Goal: Information Seeking & Learning: Learn about a topic

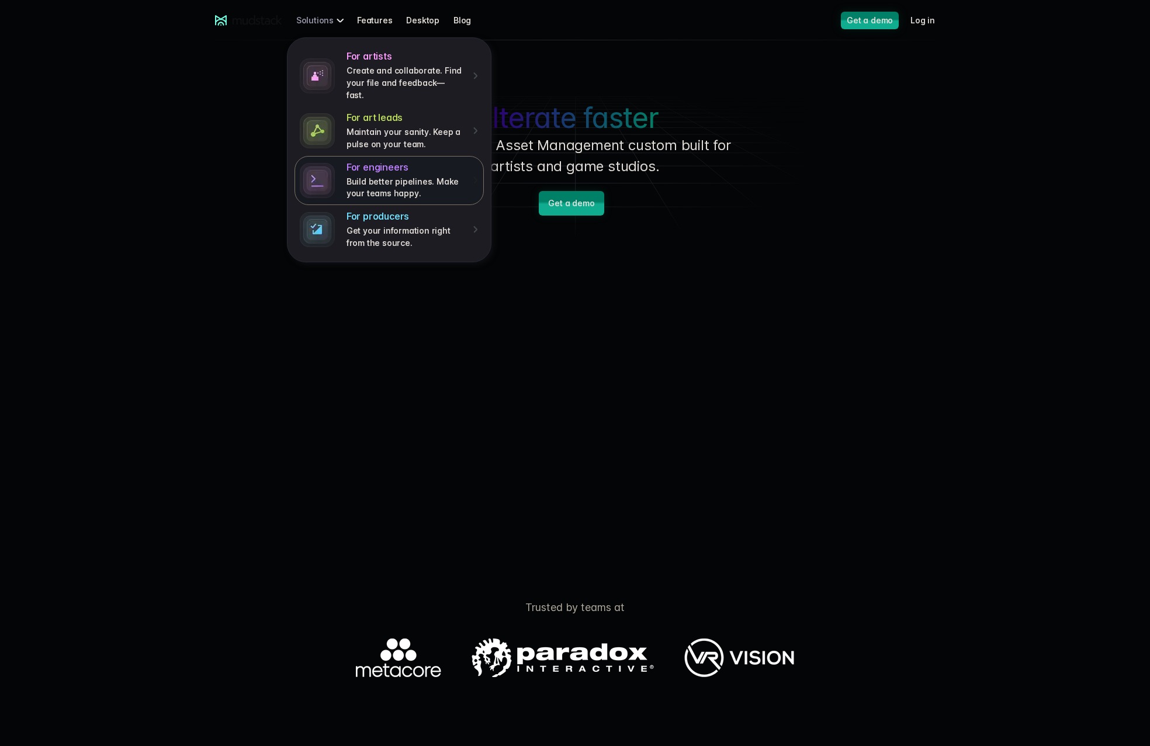
click at [454, 179] on p "Build better pipelines. Make your teams happy." at bounding box center [406, 188] width 118 height 24
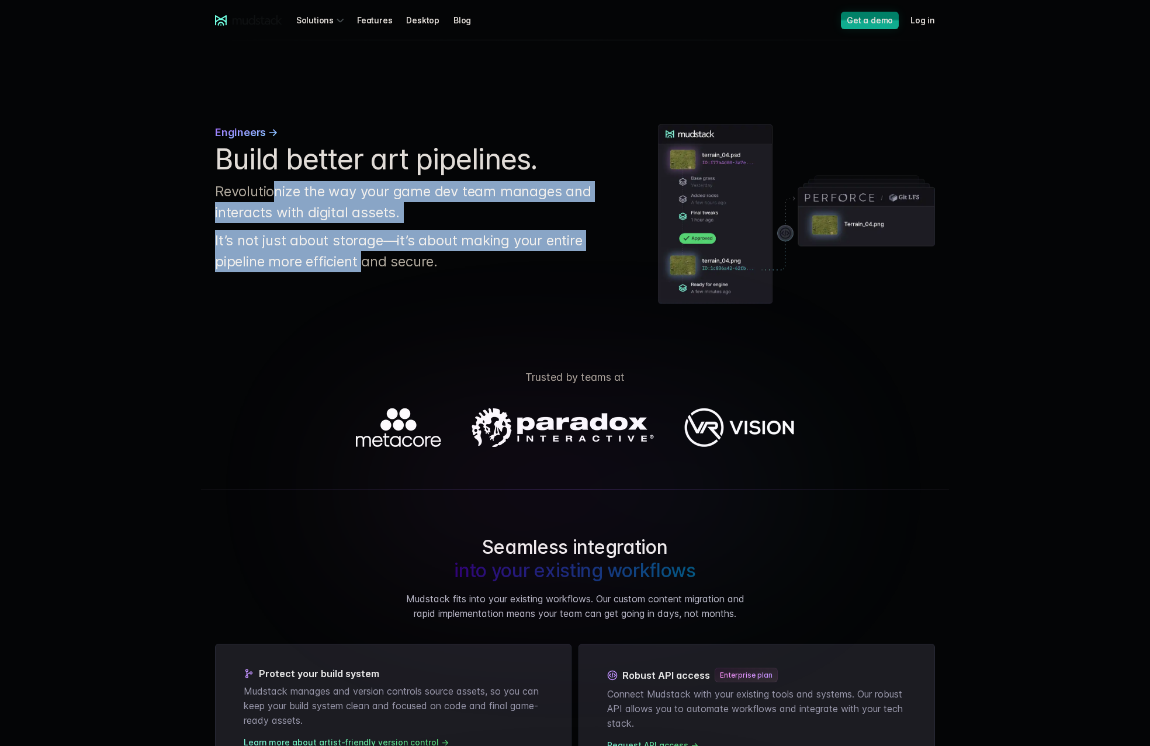
drag, startPoint x: 282, startPoint y: 199, endPoint x: 365, endPoint y: 264, distance: 105.0
click at [365, 263] on div "Engineers → Build better art pipelines. Revolutionize the way your game dev tea…" at bounding box center [413, 198] width 396 height 148
click at [365, 265] on p "It’s not just about storage—it’s about making your entire pipeline more efficie…" at bounding box center [413, 251] width 396 height 42
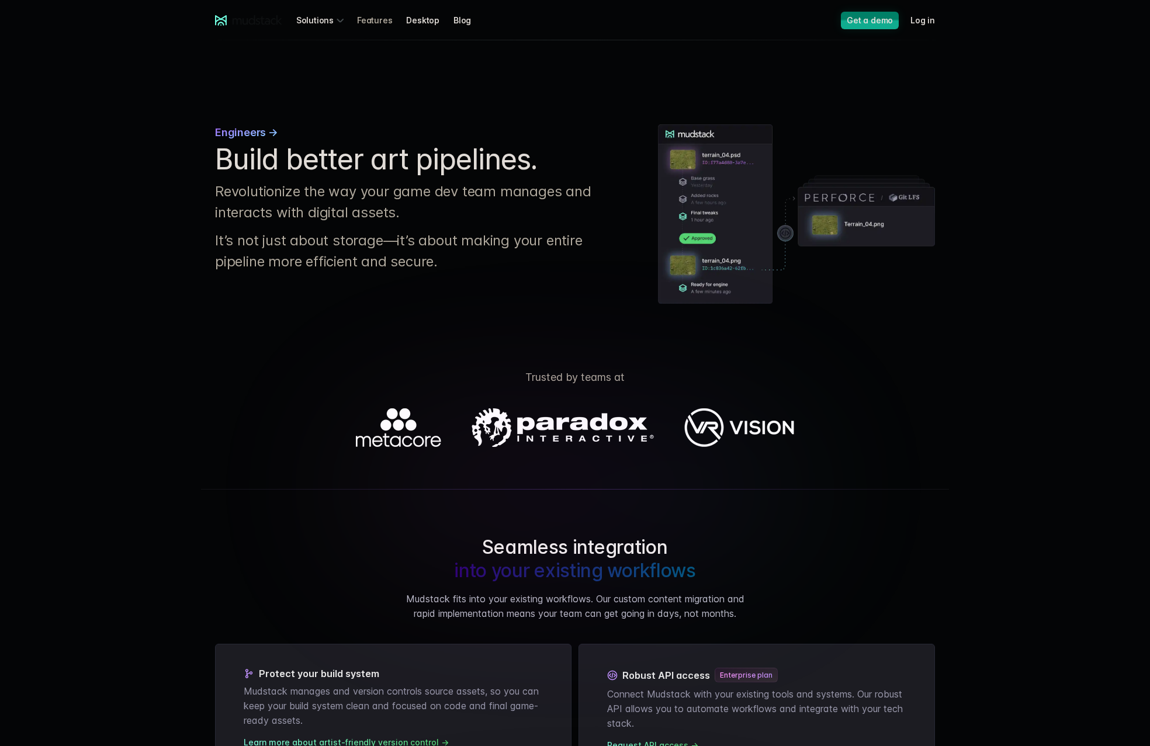
click at [368, 19] on link "Features" at bounding box center [381, 20] width 49 height 22
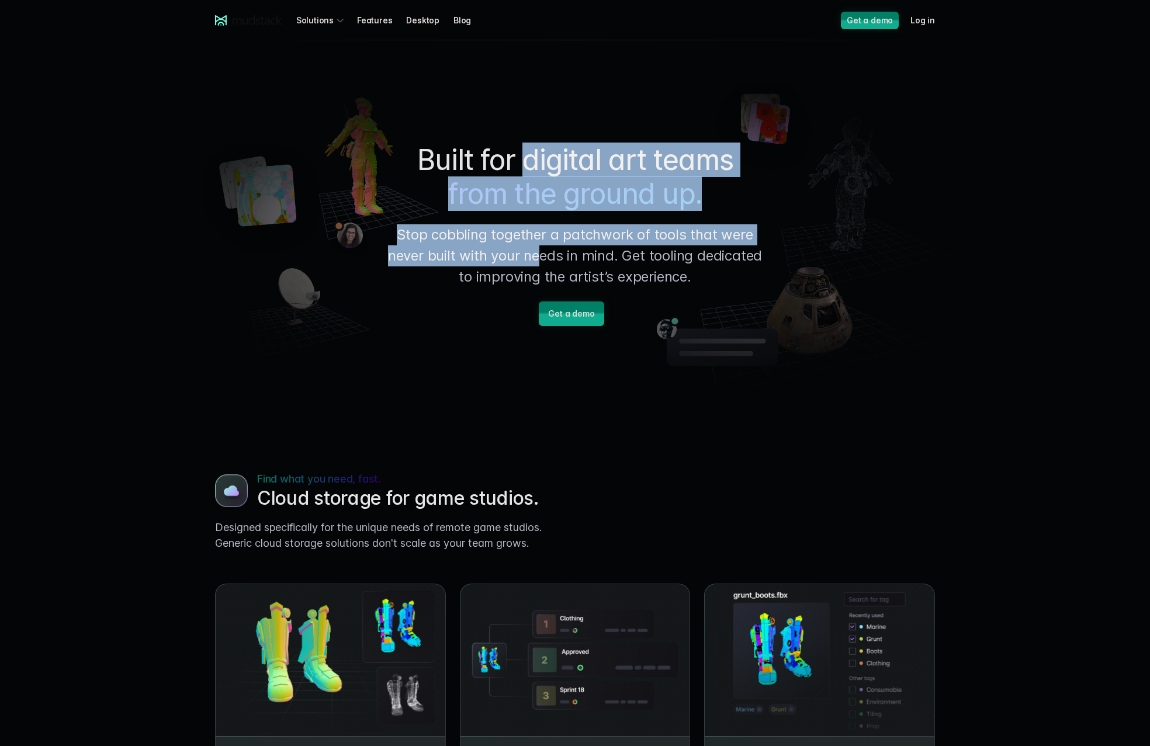
drag, startPoint x: 527, startPoint y: 164, endPoint x: 542, endPoint y: 257, distance: 94.1
click at [542, 257] on div "Built for digital art teams from the ground up. Stop cobbling together a patchw…" at bounding box center [575, 234] width 380 height 183
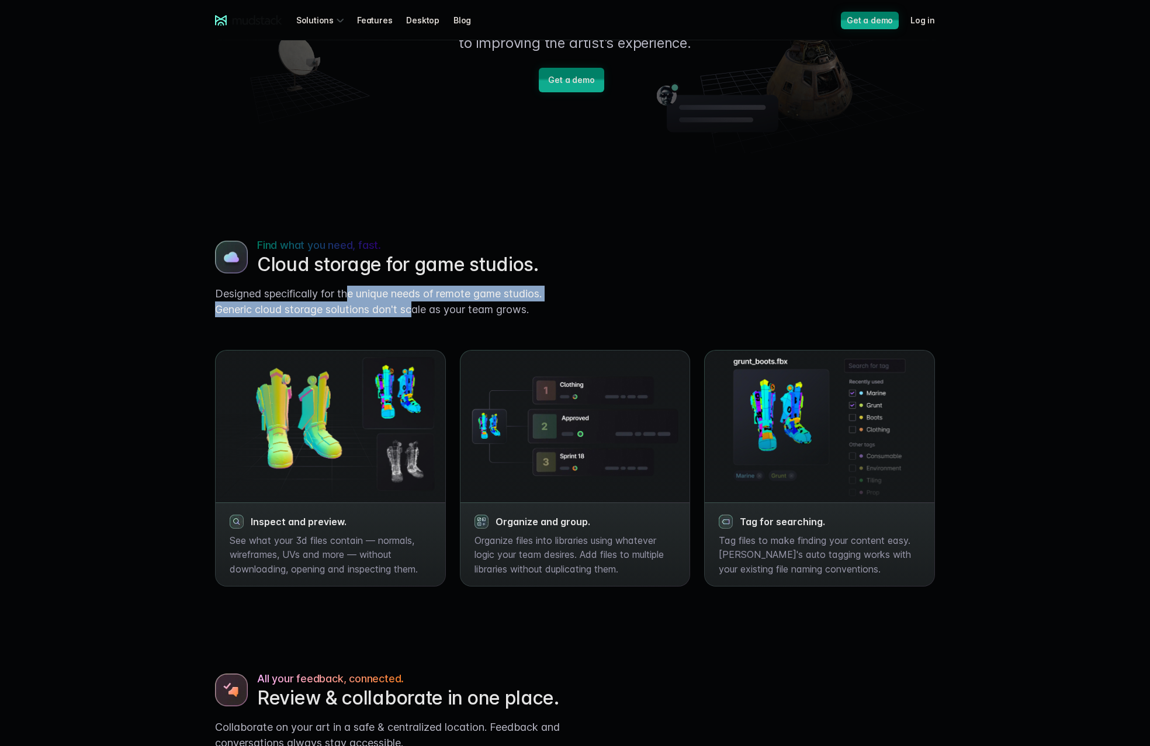
drag, startPoint x: 352, startPoint y: 289, endPoint x: 424, endPoint y: 303, distance: 72.7
click at [418, 305] on p "Designed specifically for the unique needs of remote game studios. Generic clou…" at bounding box center [390, 302] width 351 height 32
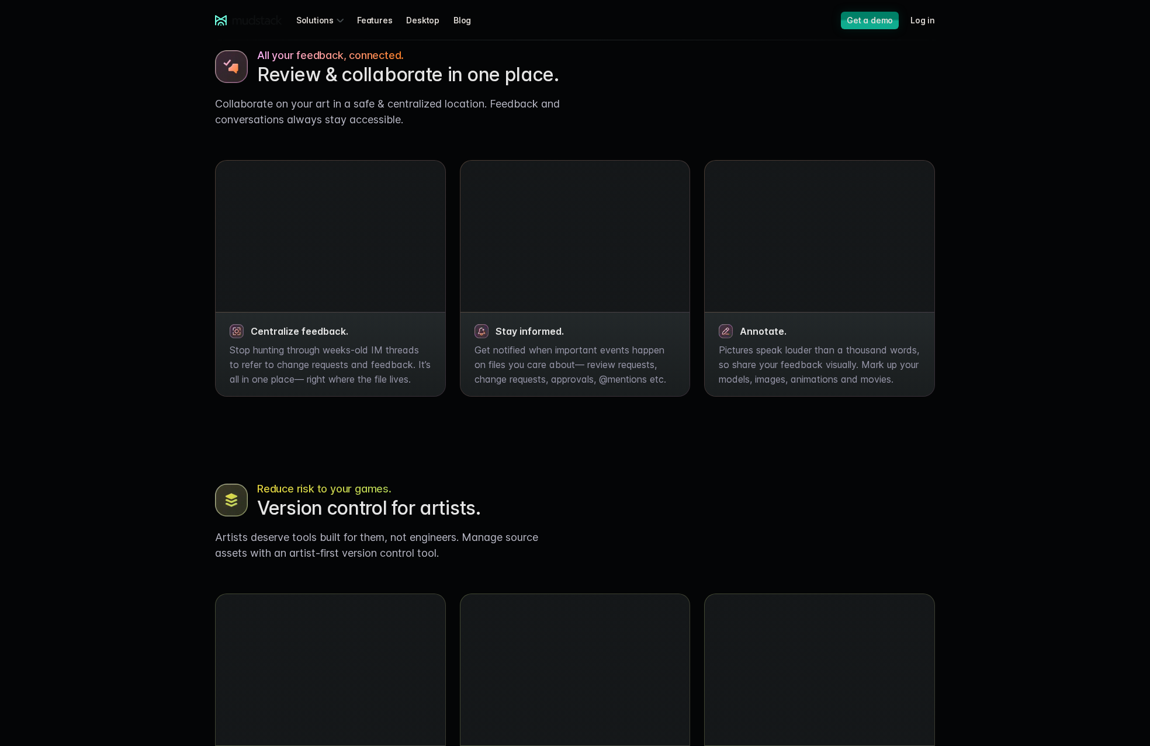
scroll to position [1091, 0]
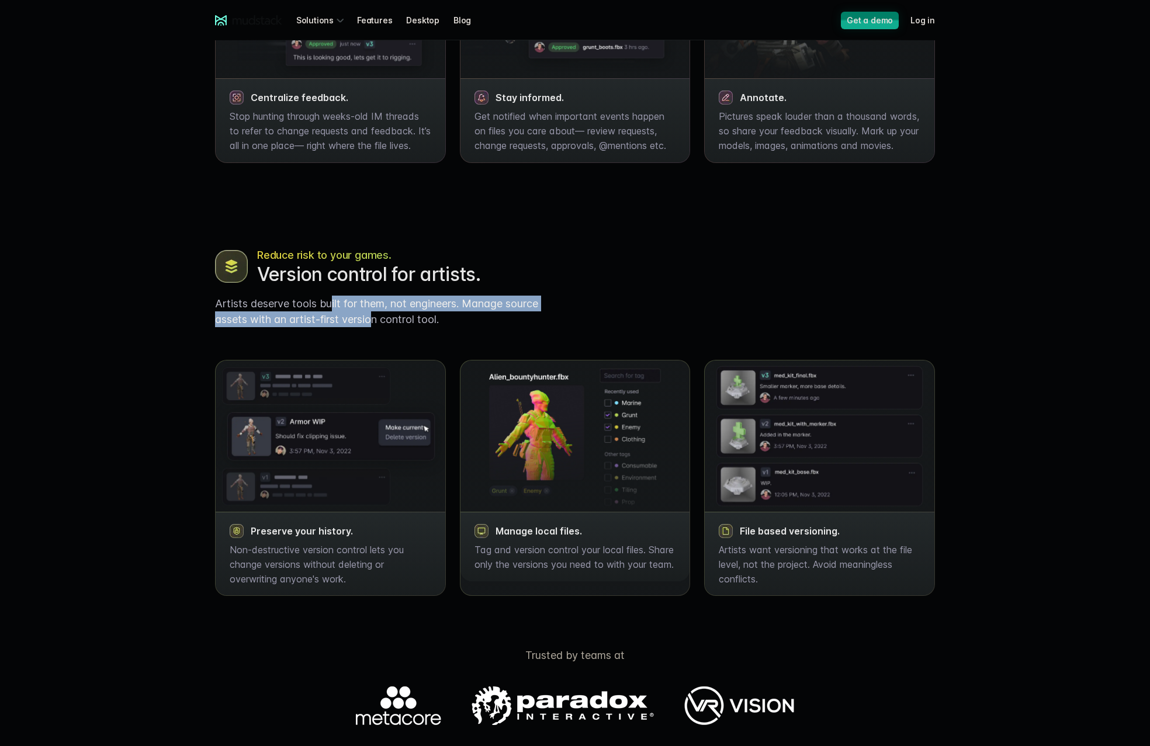
drag, startPoint x: 361, startPoint y: 327, endPoint x: 333, endPoint y: 314, distance: 30.6
click at [333, 314] on p "Artists deserve tools built for them, not engineers. Manage source assets with …" at bounding box center [390, 312] width 351 height 32
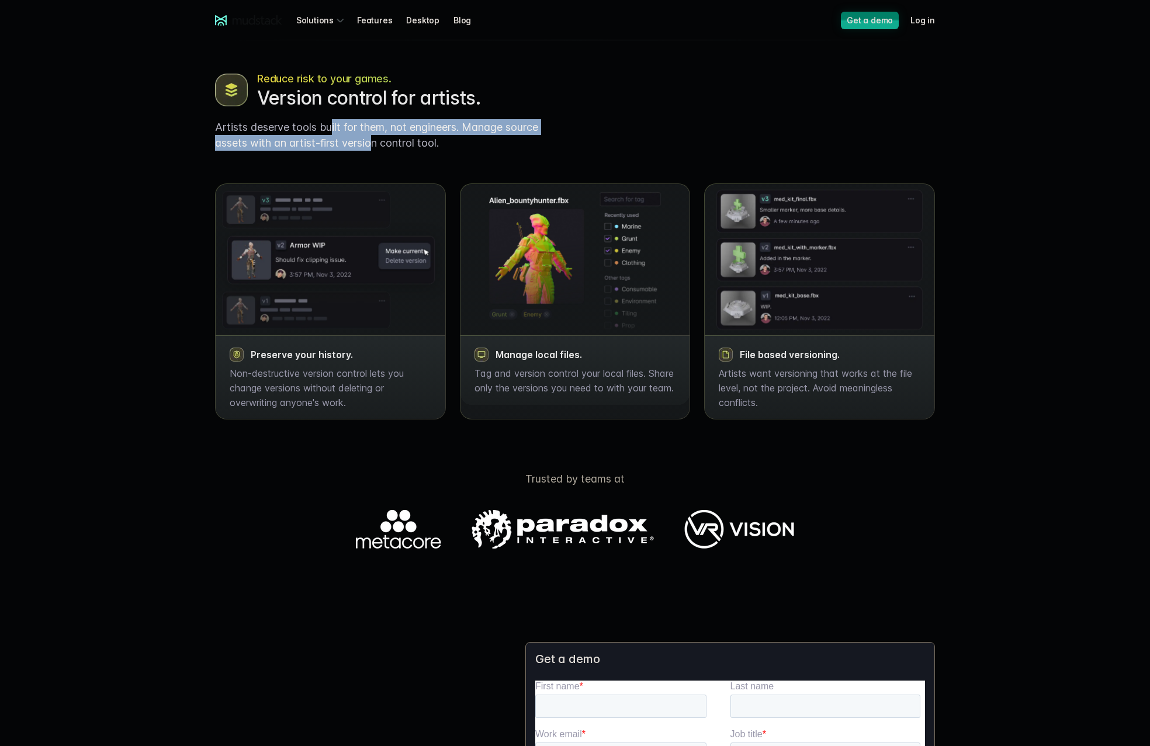
scroll to position [1325, 0]
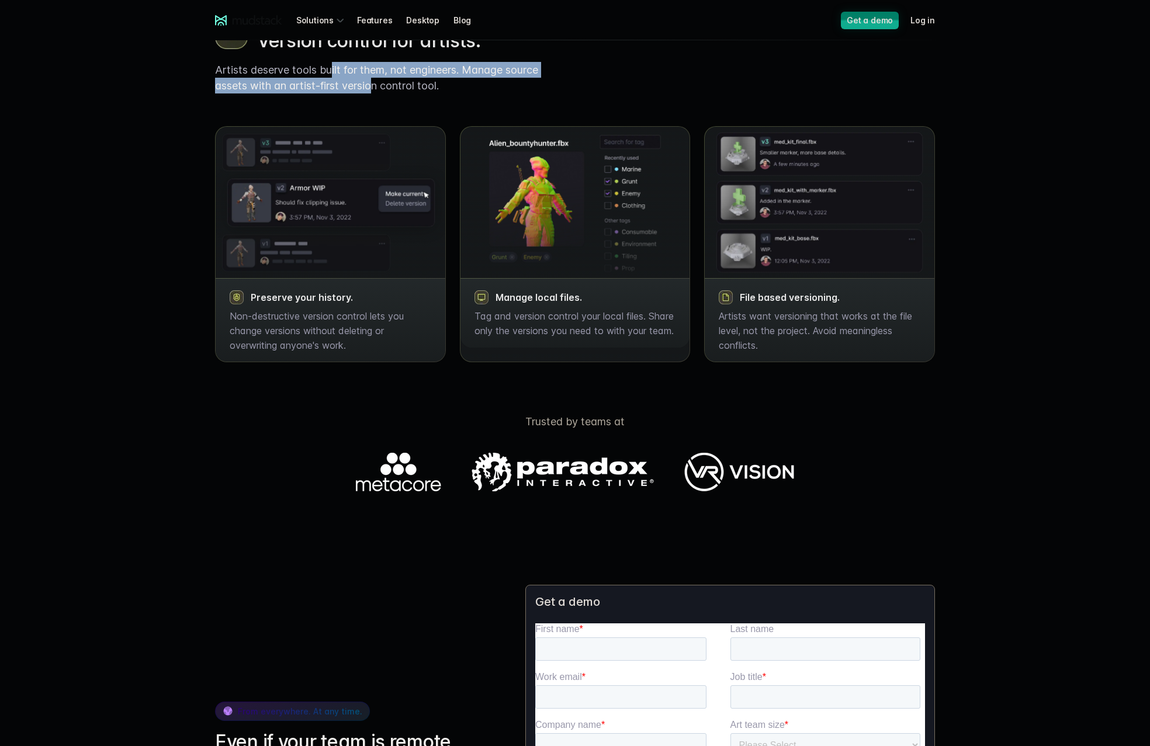
click at [333, 94] on p "Artists deserve tools built for them, not engineers. Manage source assets with …" at bounding box center [390, 78] width 351 height 32
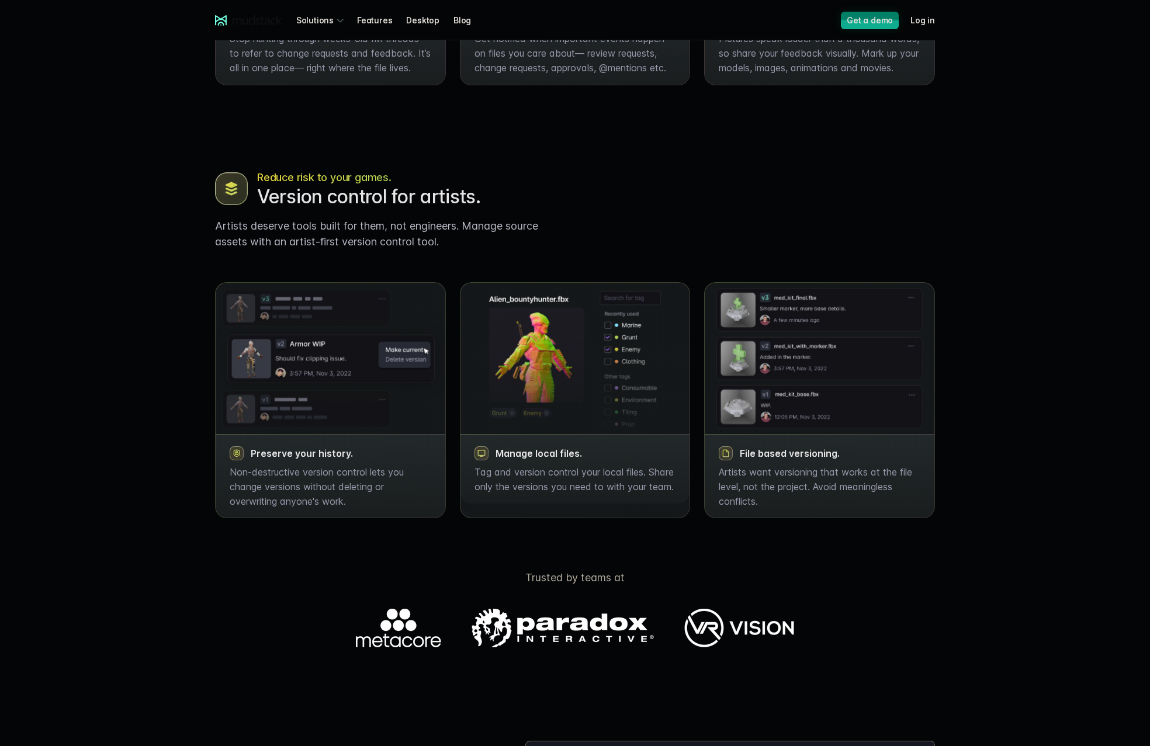
scroll to position [701, 0]
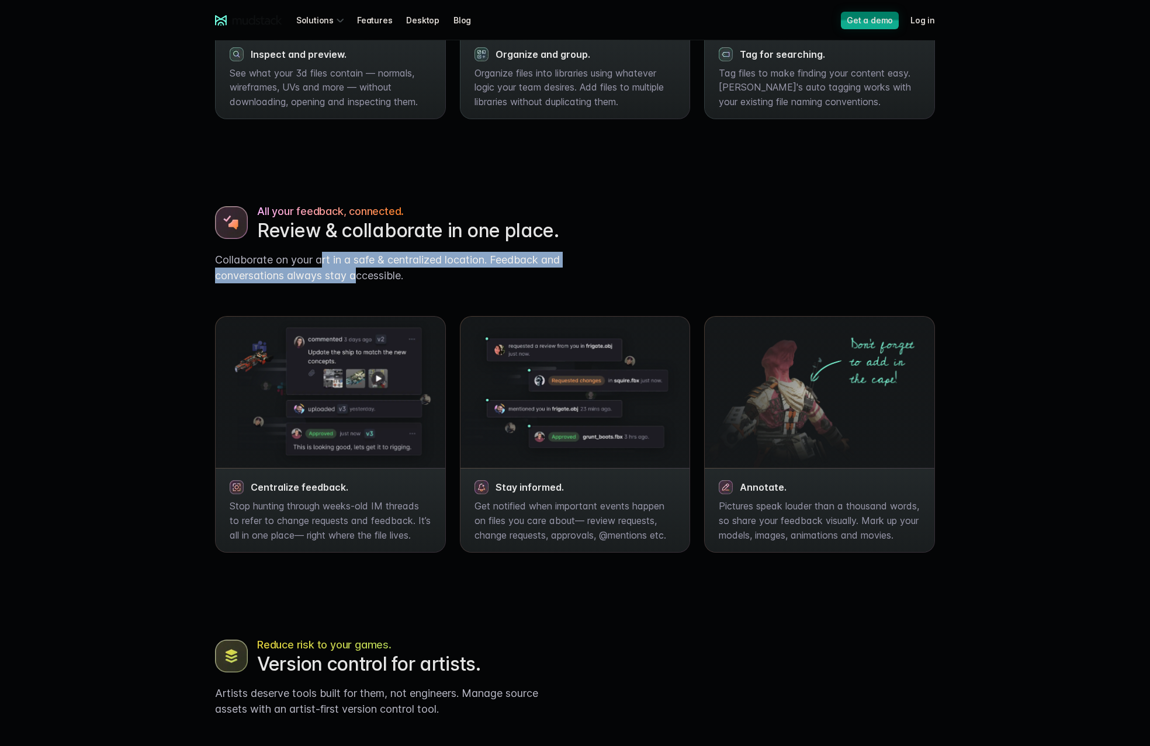
drag, startPoint x: 349, startPoint y: 273, endPoint x: 324, endPoint y: 262, distance: 28.0
click at [324, 262] on p "Collaborate on your art in a safe & centralized location. Feedback and conversa…" at bounding box center [390, 268] width 351 height 32
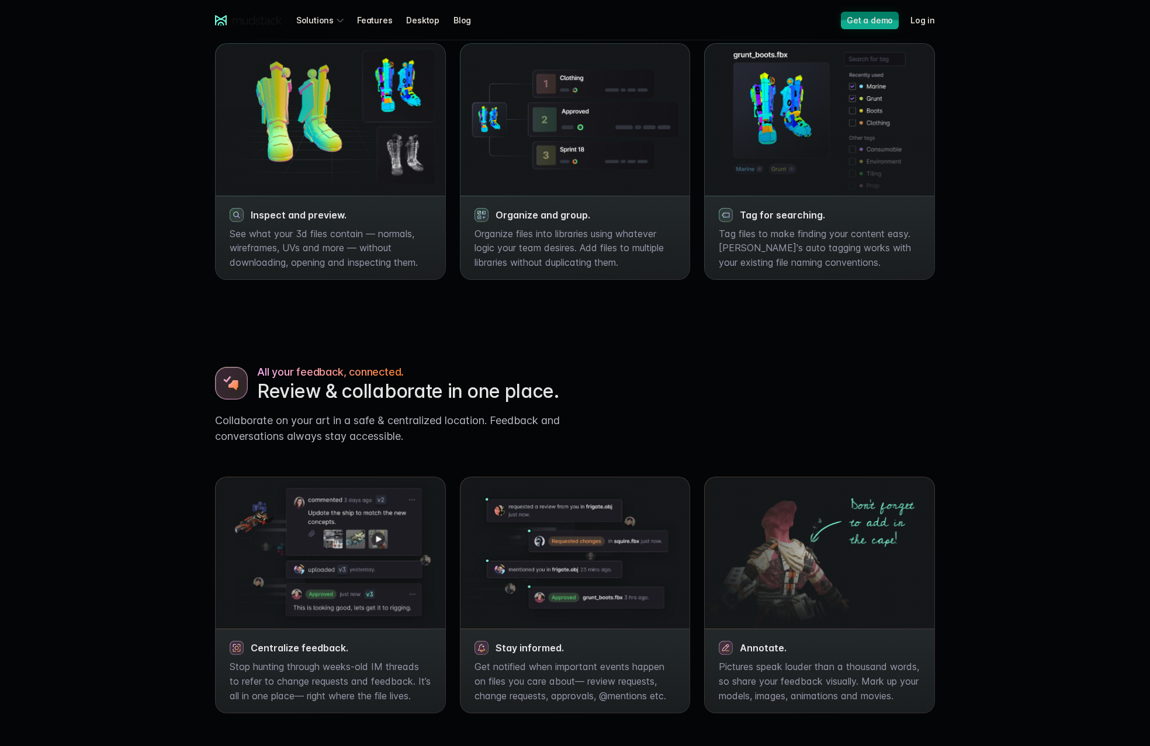
scroll to position [311, 0]
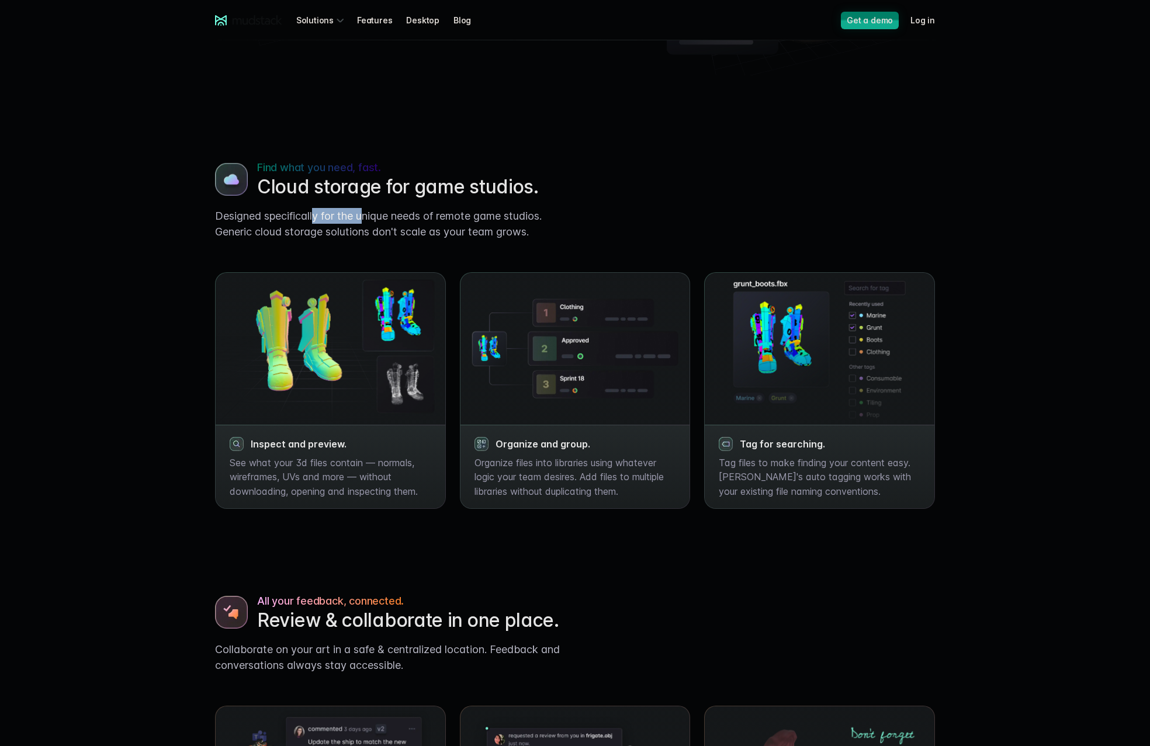
drag, startPoint x: 366, startPoint y: 223, endPoint x: 318, endPoint y: 212, distance: 49.2
click at [318, 212] on p "Designed specifically for the unique needs of remote game studios. Generic clou…" at bounding box center [390, 224] width 351 height 32
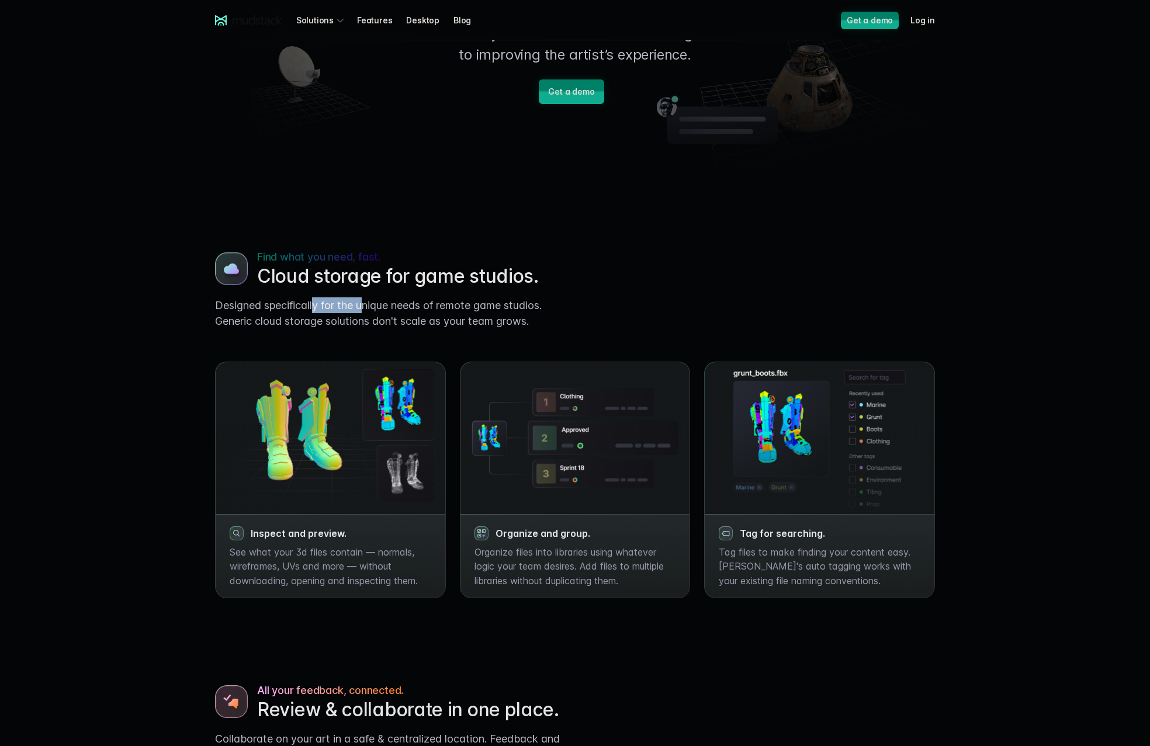
scroll to position [0, 0]
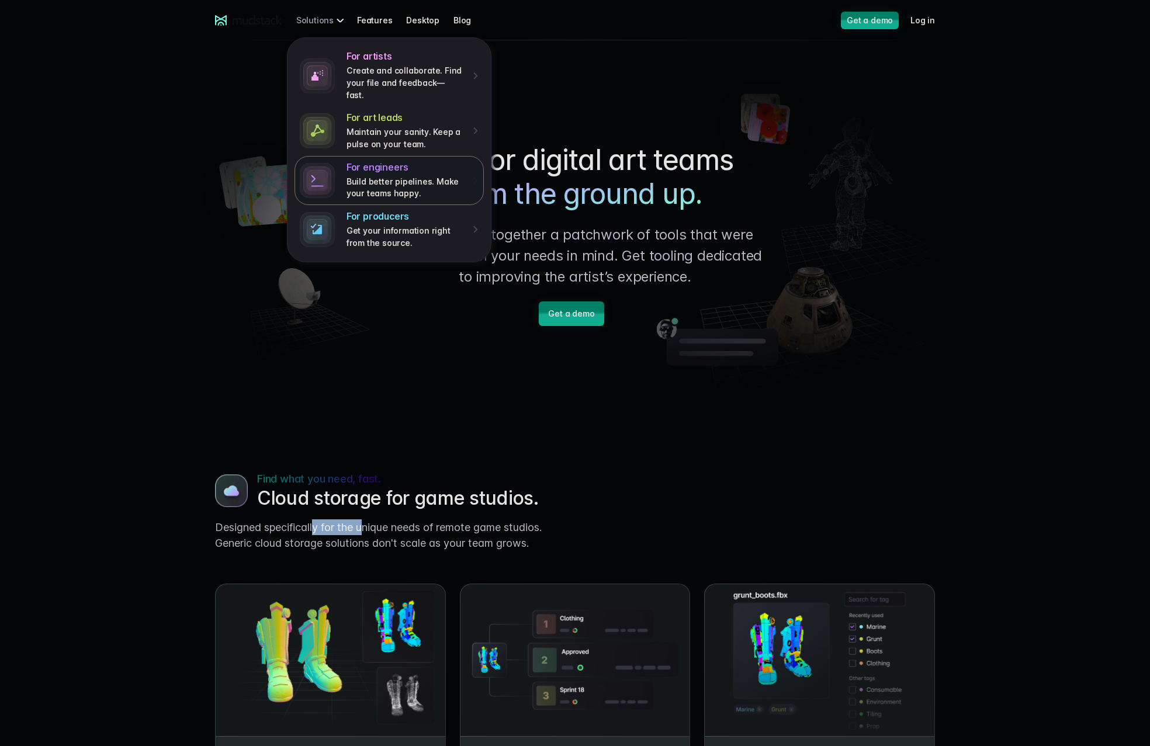
click at [468, 164] on div "For engineers Build better pipelines. Make your teams happy." at bounding box center [413, 180] width 132 height 39
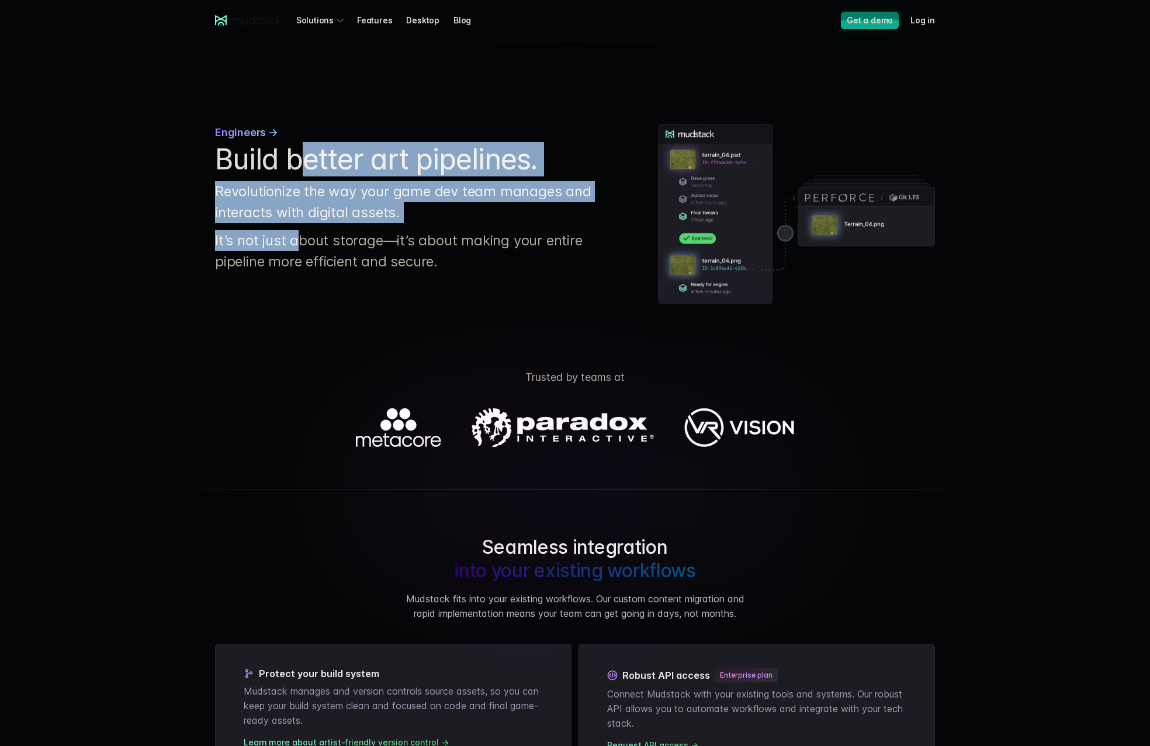
drag, startPoint x: 300, startPoint y: 178, endPoint x: 300, endPoint y: 244, distance: 66.6
click at [300, 244] on div "Engineers → Build better art pipelines. Revolutionize the way your game dev tea…" at bounding box center [413, 198] width 396 height 148
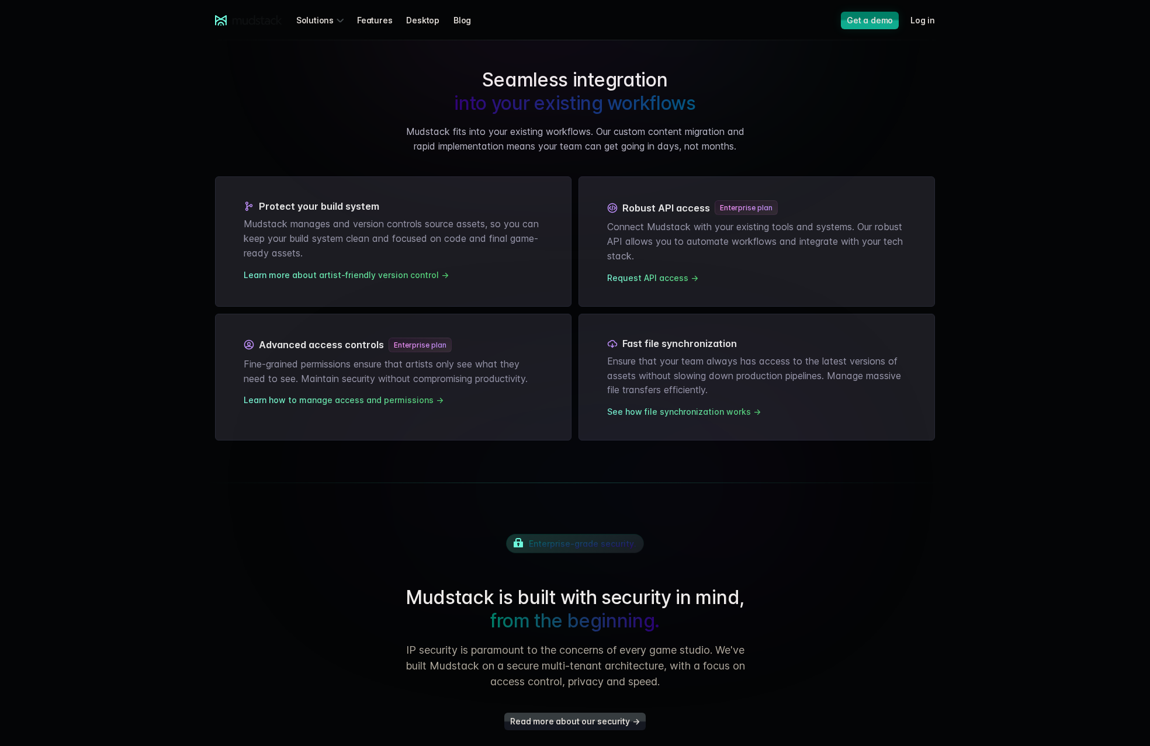
scroll to position [156, 0]
